Goal: Communication & Community: Answer question/provide support

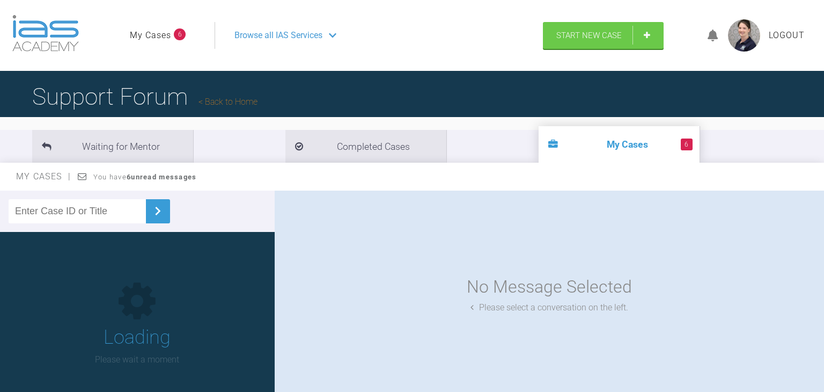
click at [149, 35] on link "My Cases" at bounding box center [150, 35] width 41 height 14
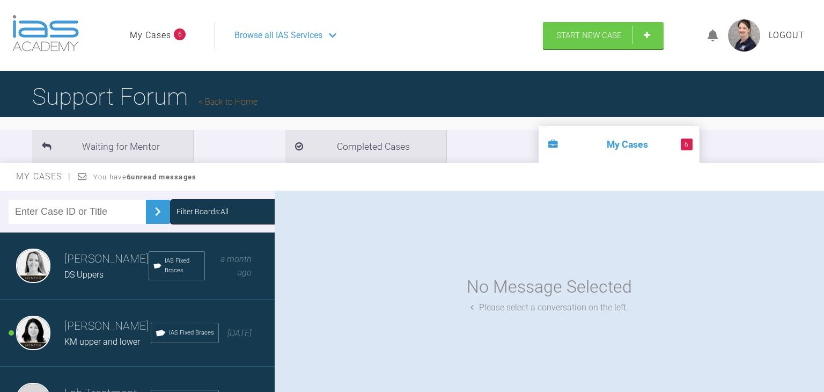
click at [76, 269] on span "DS Uppers" at bounding box center [83, 274] width 39 height 10
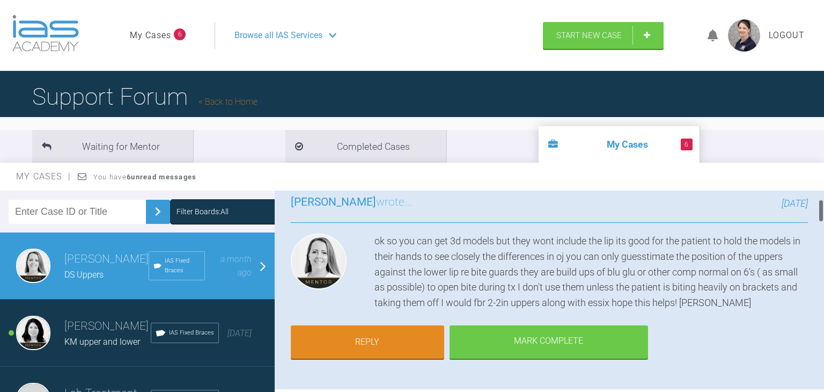
scroll to position [79, 0]
click at [388, 327] on link "Reply" at bounding box center [368, 343] width 154 height 33
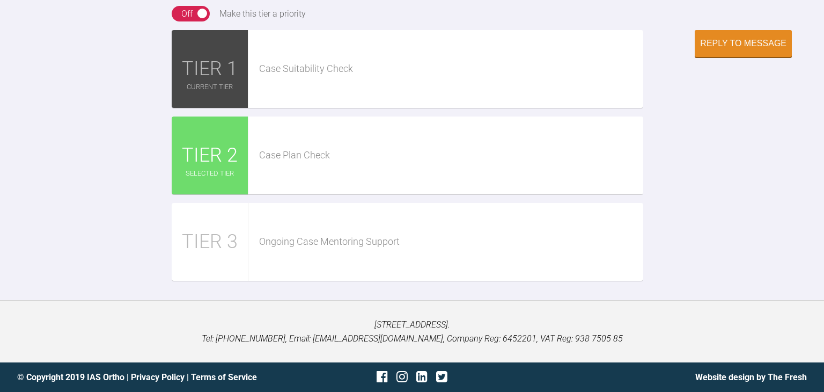
scroll to position [2893, 0]
paste textarea "[URL][DOMAIN_NAME][DOMAIN_NAME]"
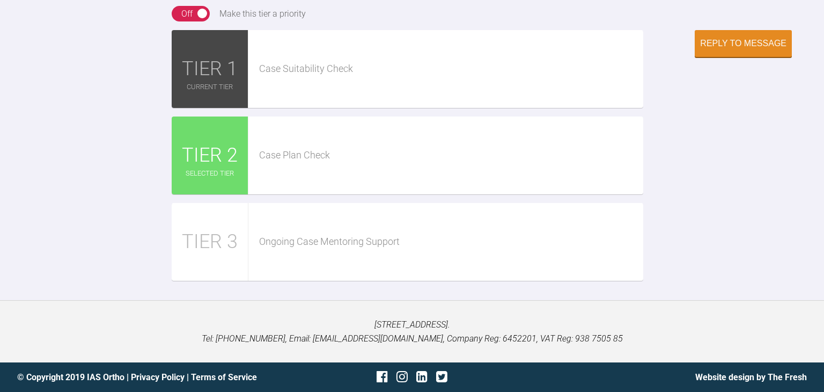
scroll to position [3, 0]
type textarea "Thank you. I have just received the Archwize : [URL][DOMAIN_NAME][DOMAIN_NAME] …"
click at [759, 49] on div "Reply to Message" at bounding box center [743, 45] width 86 height 10
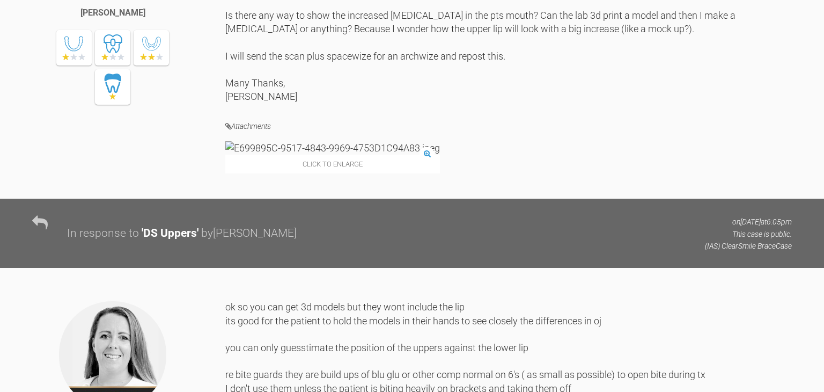
scroll to position [1889, 0]
